Goal: Information Seeking & Learning: Learn about a topic

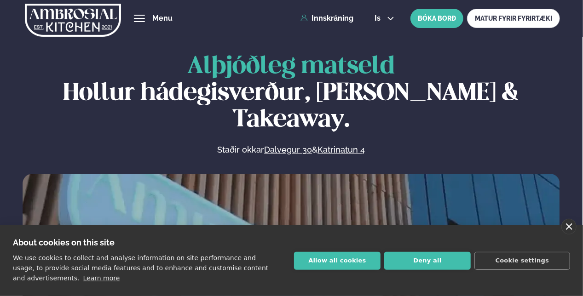
click at [568, 223] on link "close" at bounding box center [568, 227] width 15 height 16
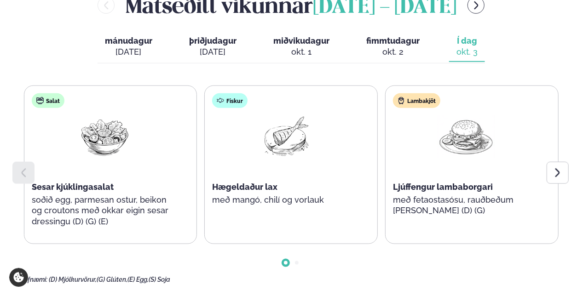
scroll to position [443, 0]
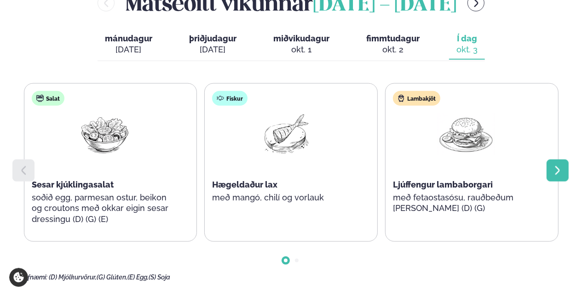
click at [558, 165] on icon at bounding box center [557, 170] width 11 height 11
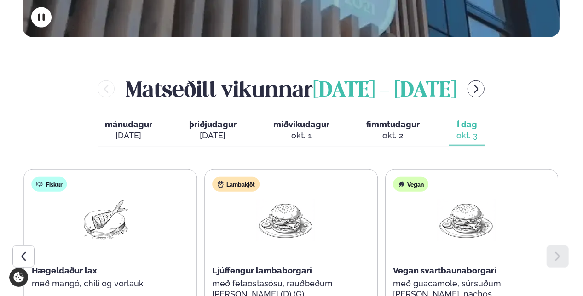
scroll to position [322, 0]
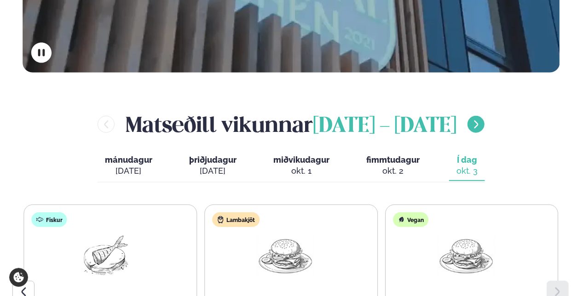
click at [484, 116] on button "menu-btn-right" at bounding box center [475, 124] width 17 height 17
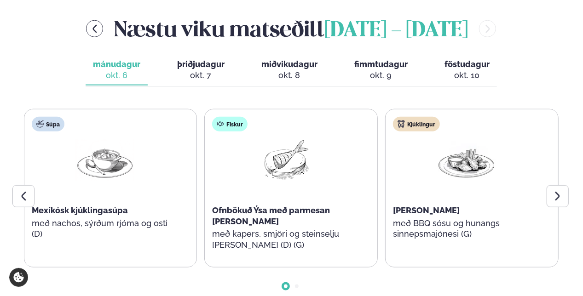
scroll to position [419, 0]
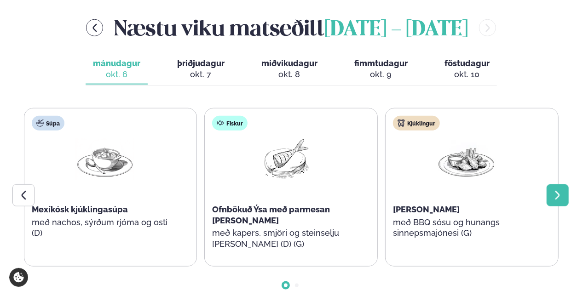
click at [557, 191] on icon at bounding box center [557, 195] width 5 height 9
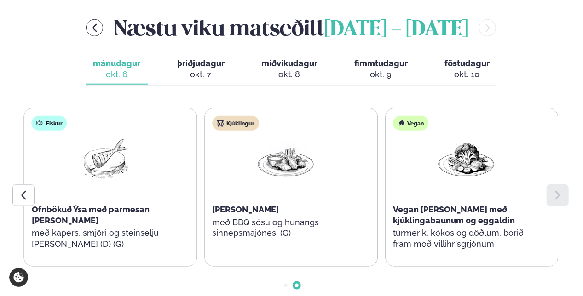
click at [557, 191] on icon at bounding box center [557, 195] width 5 height 9
click at [200, 58] on span "þriðjudagur" at bounding box center [200, 63] width 47 height 10
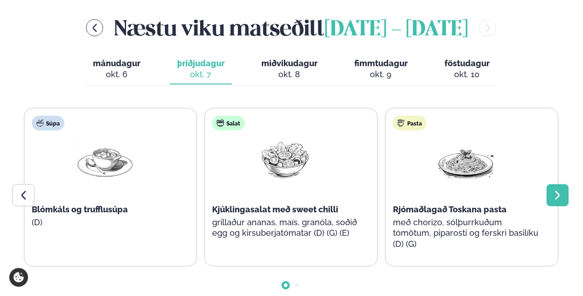
click at [558, 190] on icon at bounding box center [557, 195] width 11 height 11
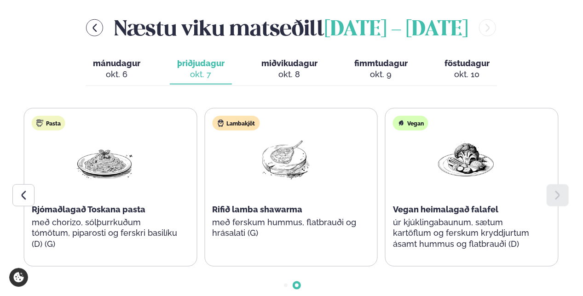
click at [558, 190] on icon at bounding box center [557, 195] width 11 height 11
click at [309, 69] on div "okt. 8" at bounding box center [289, 74] width 56 height 11
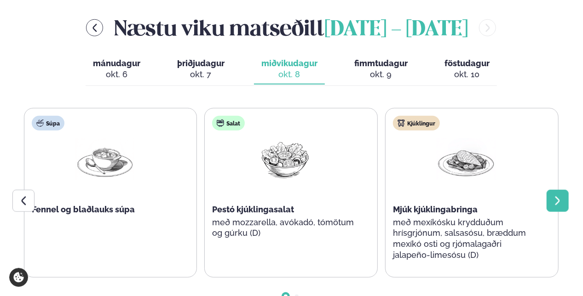
click at [559, 190] on div at bounding box center [557, 201] width 22 height 22
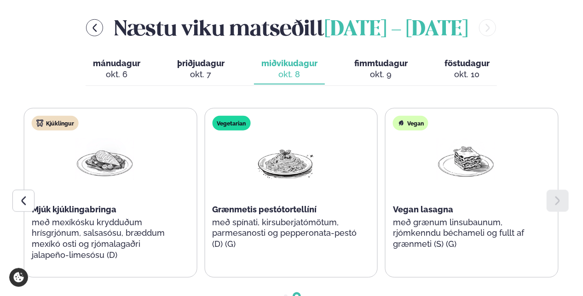
click at [559, 190] on div at bounding box center [557, 201] width 22 height 22
